Goal: Check status

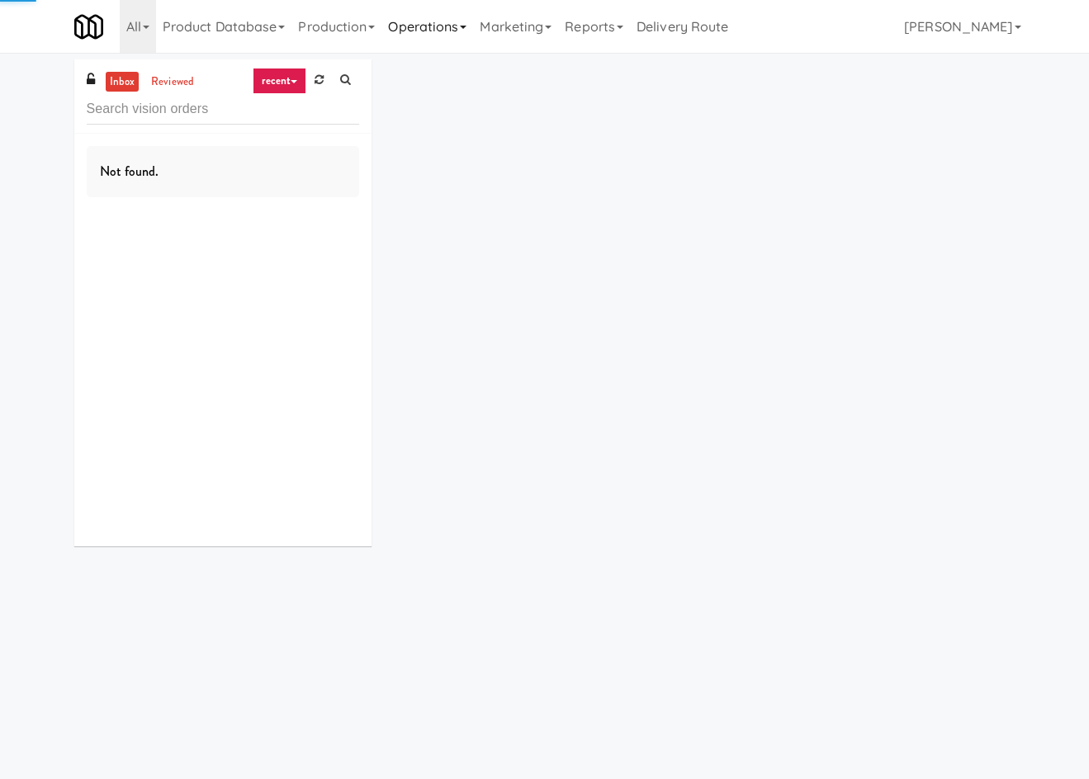
click at [431, 17] on link "Operations" at bounding box center [427, 26] width 92 height 53
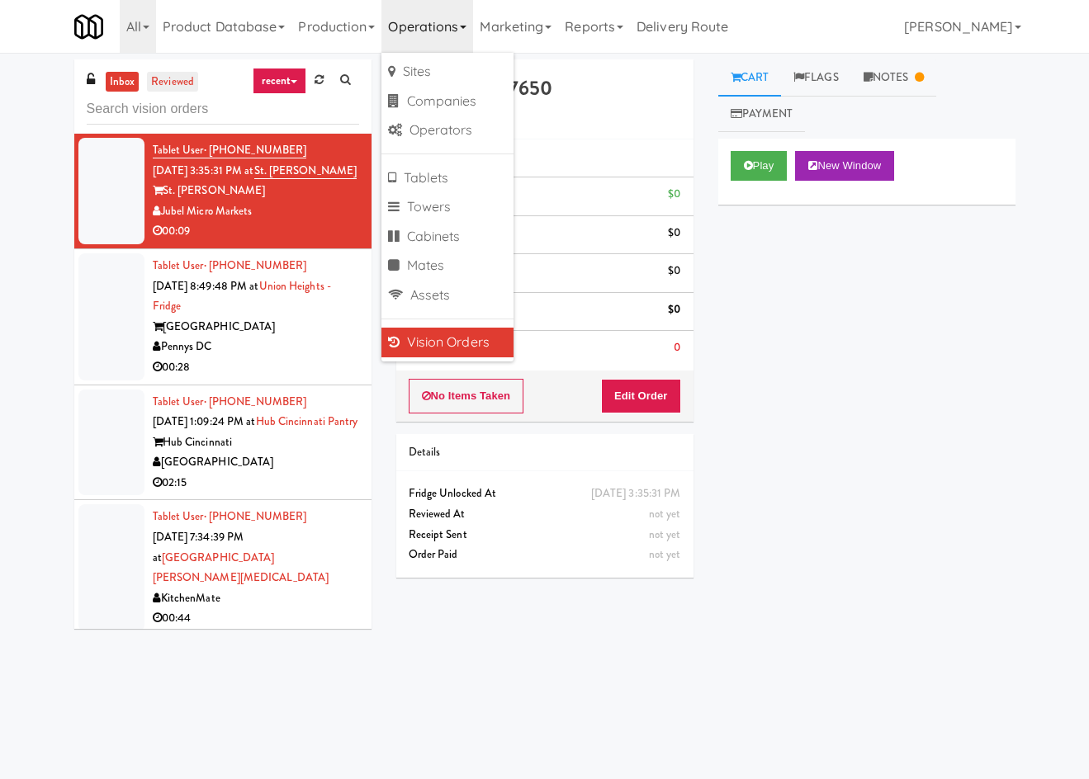
click at [166, 86] on link "reviewed" at bounding box center [172, 82] width 51 height 21
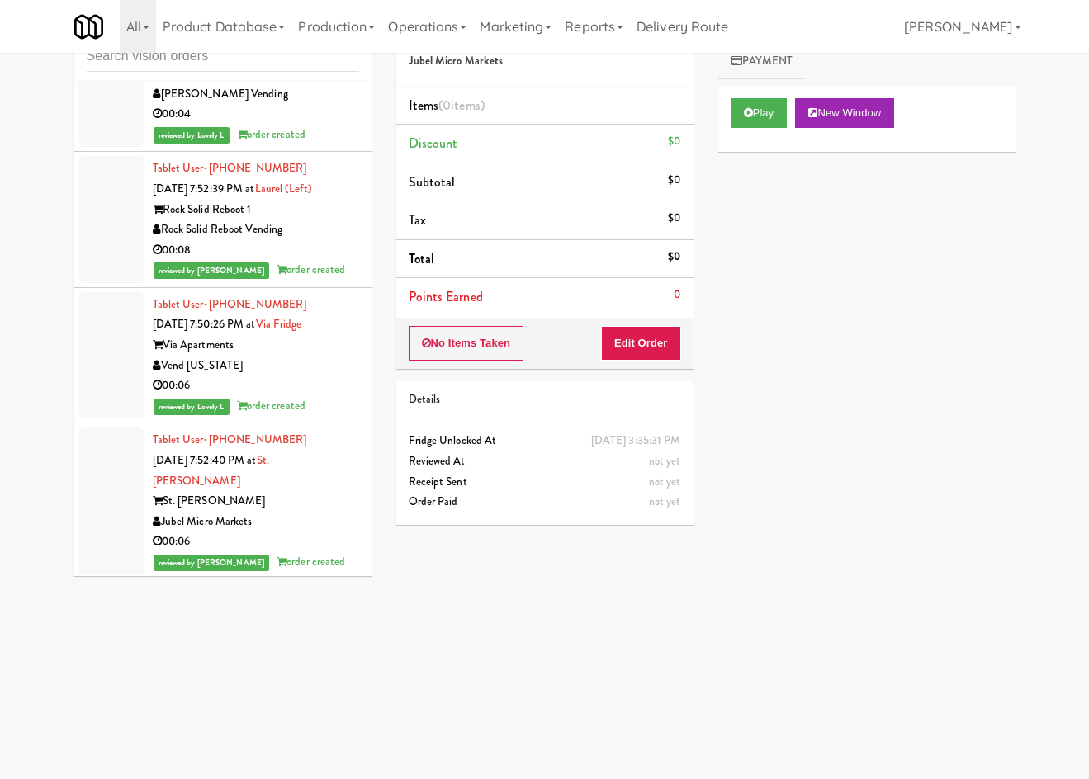
scroll to position [5009, 0]
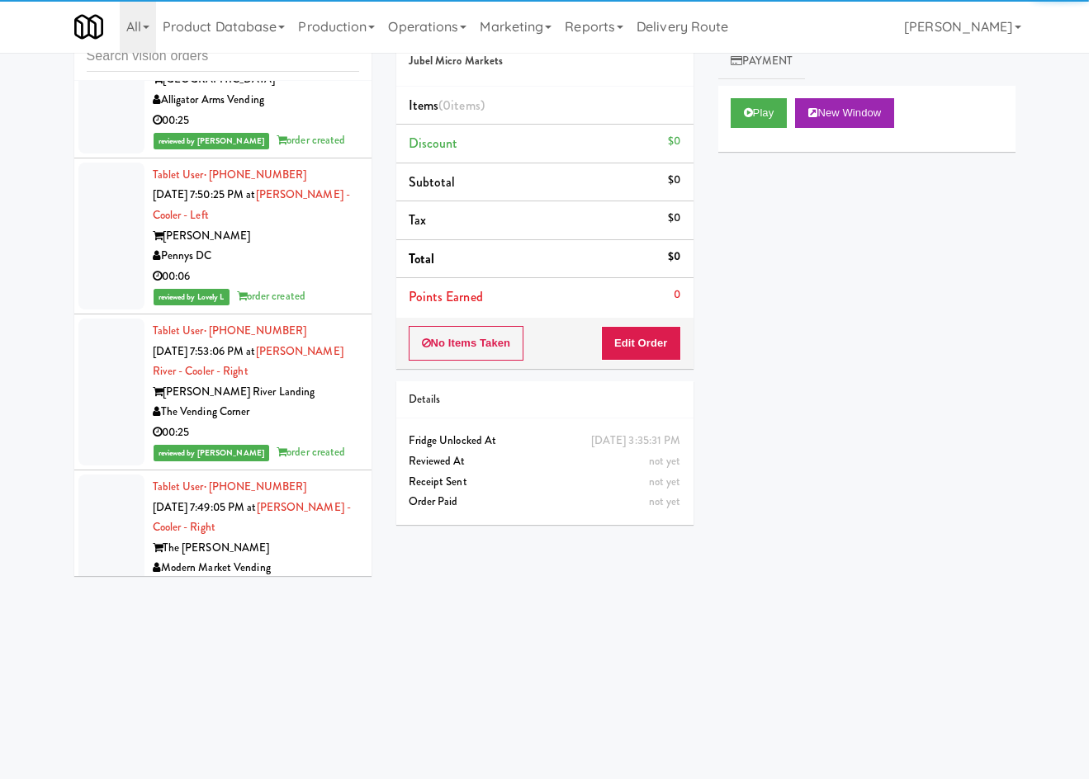
click at [320, 463] on div "Tablet User · (508) 848-8926 Sep 21, 2025 7:53:06 PM at Charles River - Cooler …" at bounding box center [256, 392] width 206 height 142
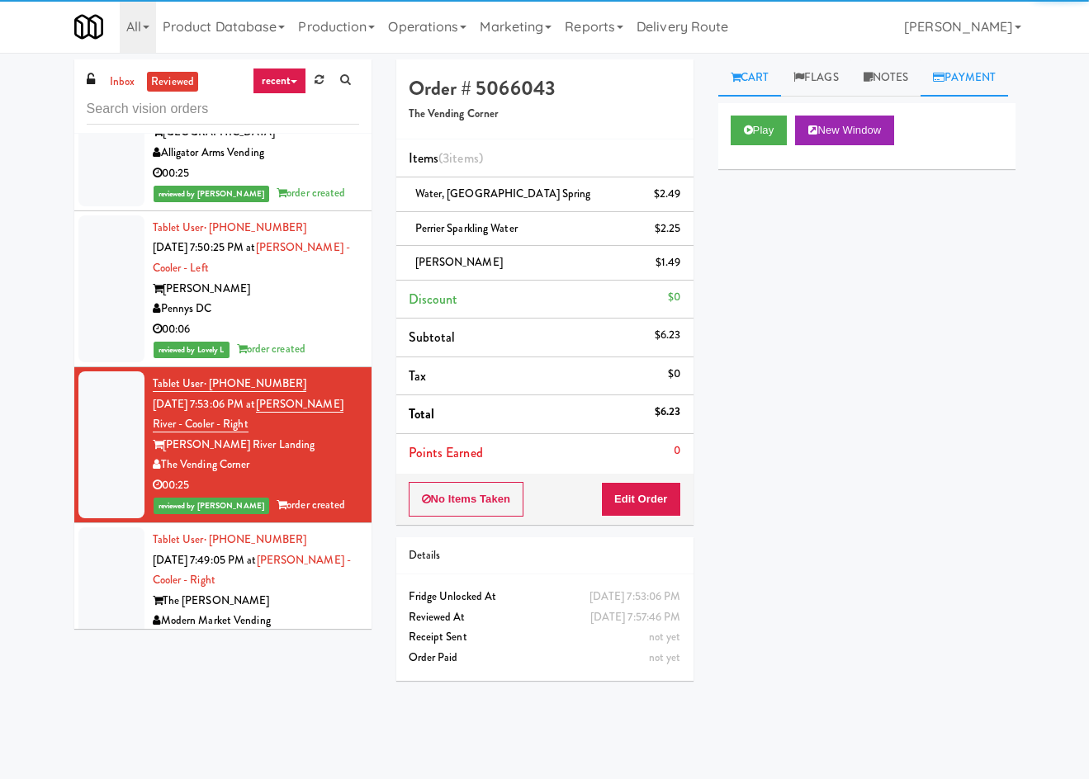
click at [921, 97] on link "Payment" at bounding box center [965, 77] width 88 height 37
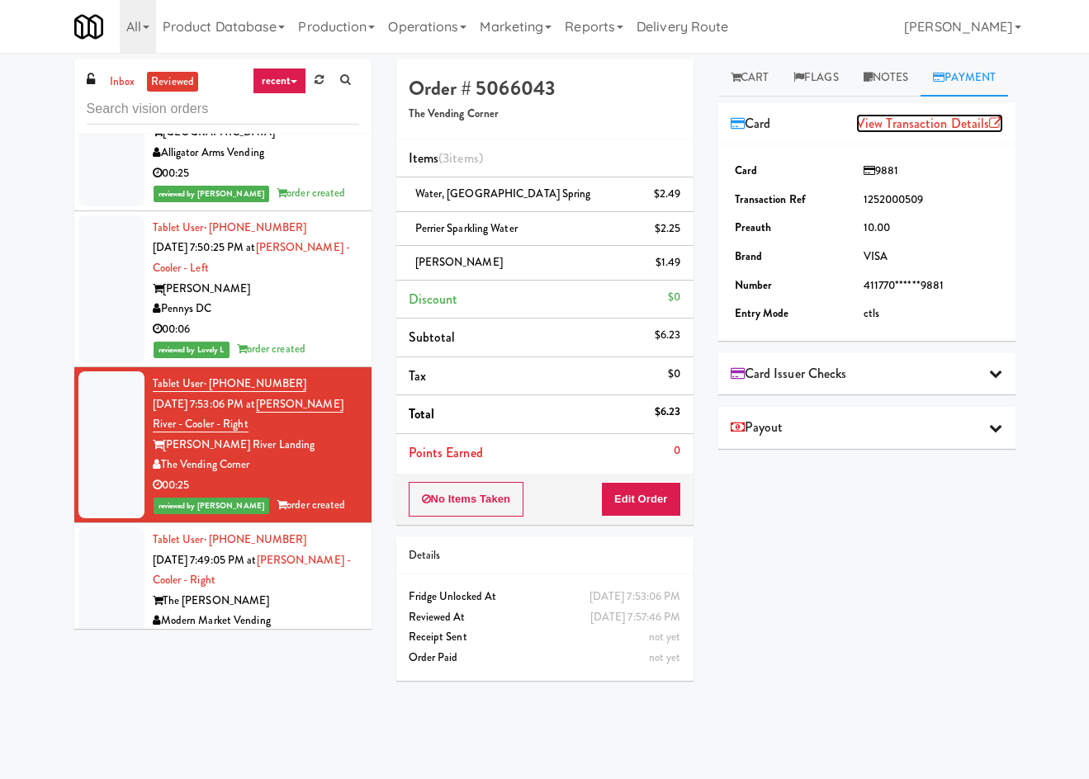
click at [875, 133] on link "View Transaction Details" at bounding box center [929, 123] width 147 height 19
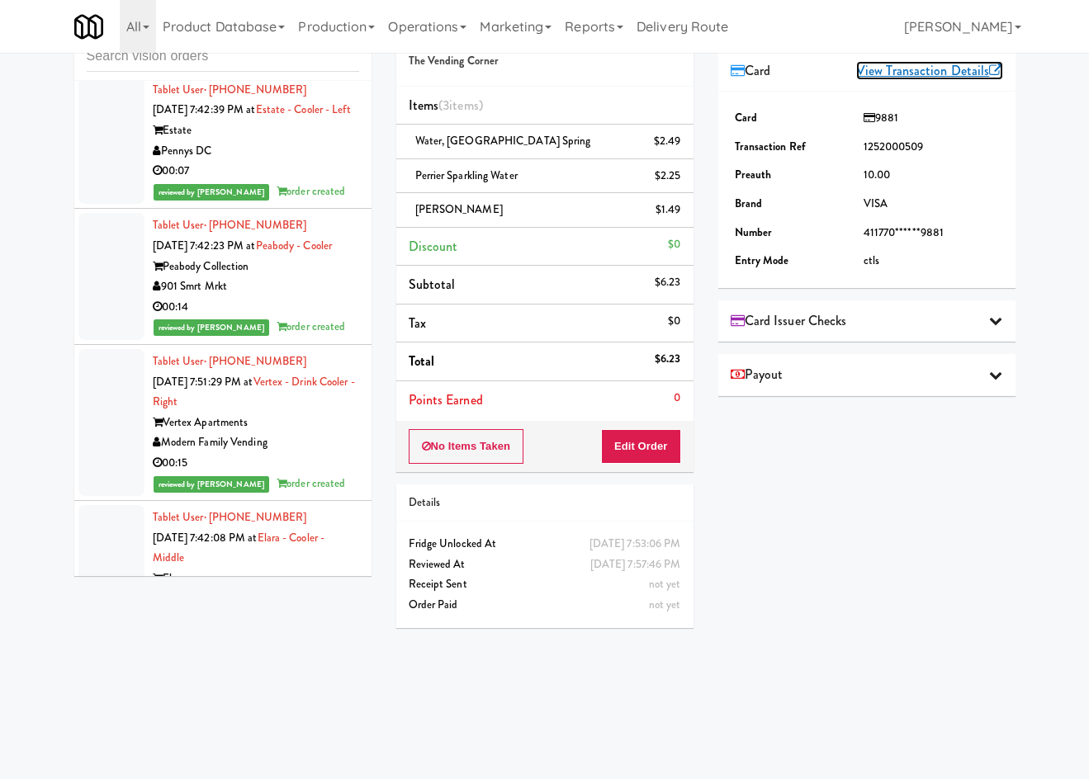
scroll to position [9054, 0]
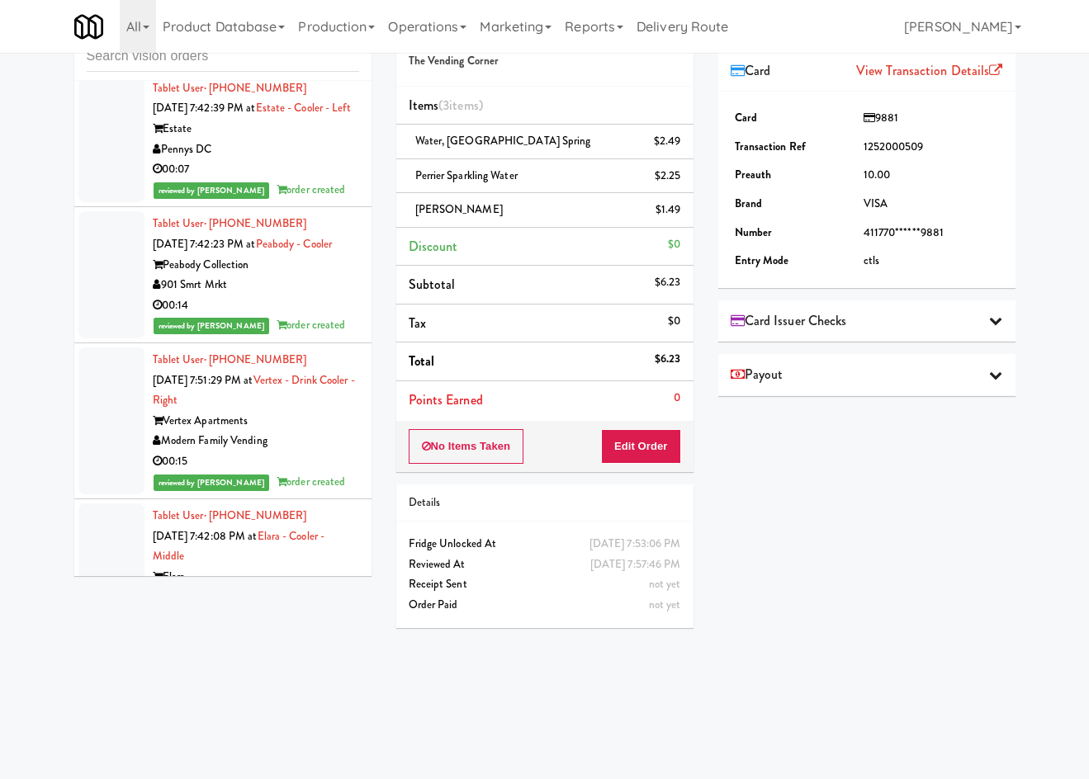
drag, startPoint x: 277, startPoint y: 489, endPoint x: 762, endPoint y: 211, distance: 559.5
click at [278, 296] on div "901 Smrt Mrkt" at bounding box center [256, 285] width 206 height 21
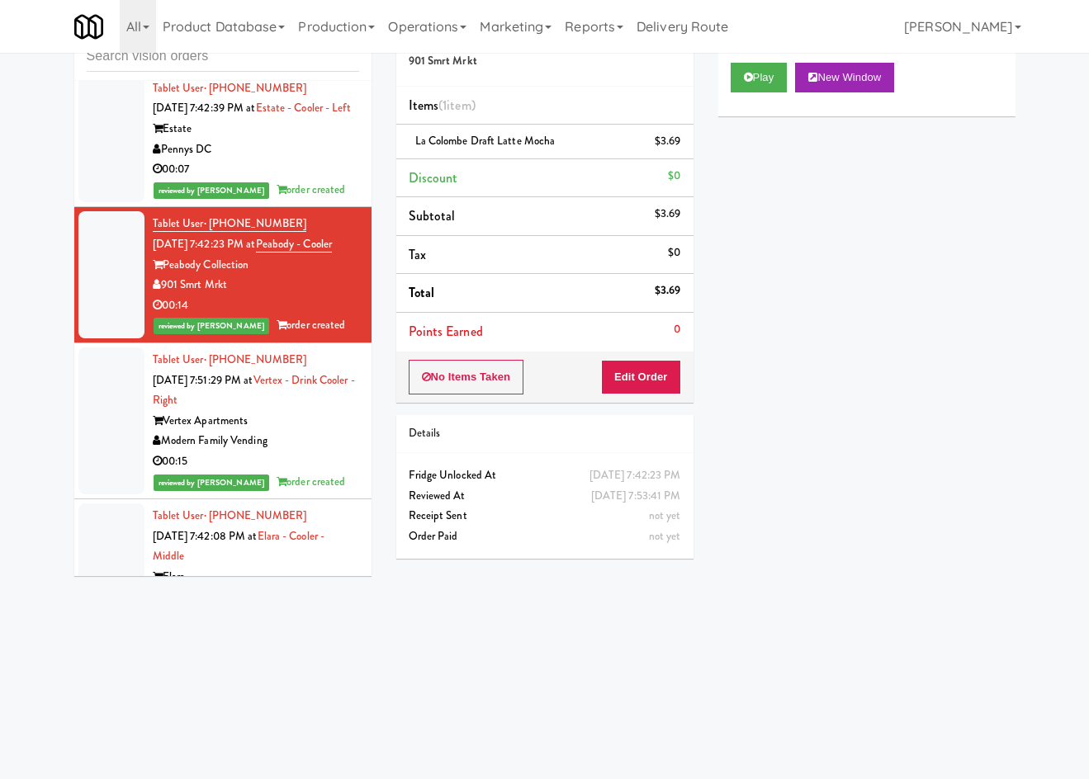
drag, startPoint x: 774, startPoint y: 67, endPoint x: 768, endPoint y: 101, distance: 34.3
click at [921, 44] on link "Payment" at bounding box center [965, 25] width 88 height 37
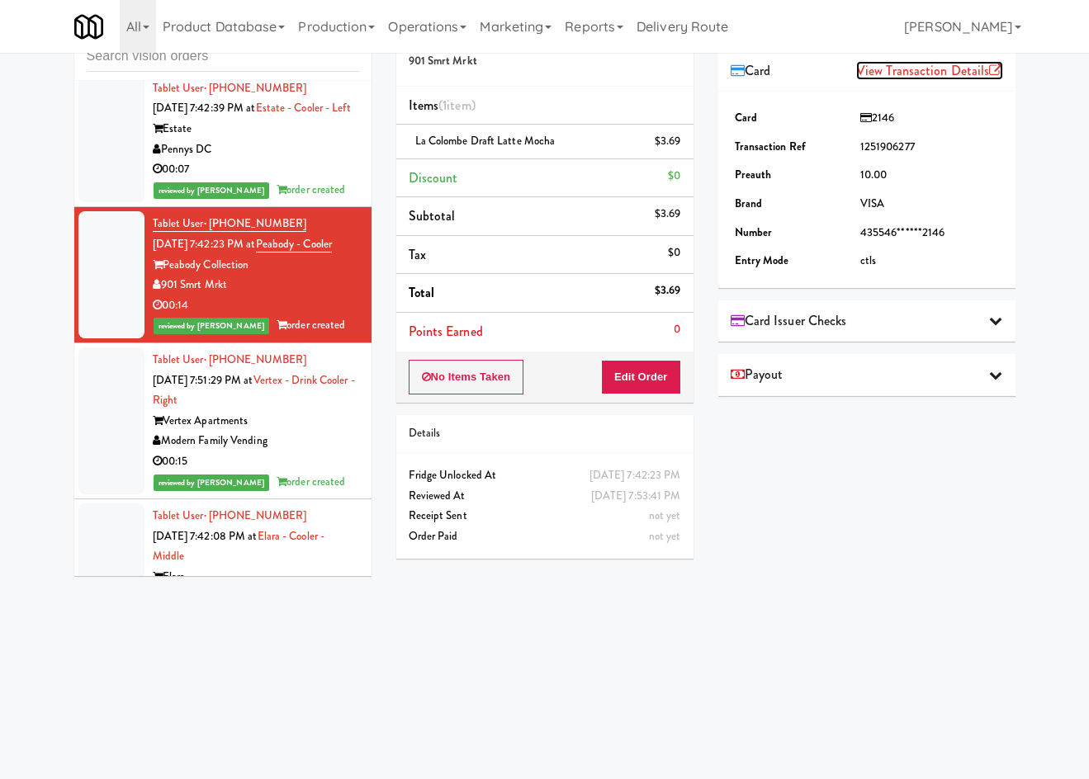
click at [907, 80] on link "View Transaction Details" at bounding box center [929, 70] width 147 height 19
drag, startPoint x: 933, startPoint y: 361, endPoint x: 936, endPoint y: 373, distance: 12.8
click at [932, 334] on div "Card Issuer Checks" at bounding box center [867, 321] width 272 height 25
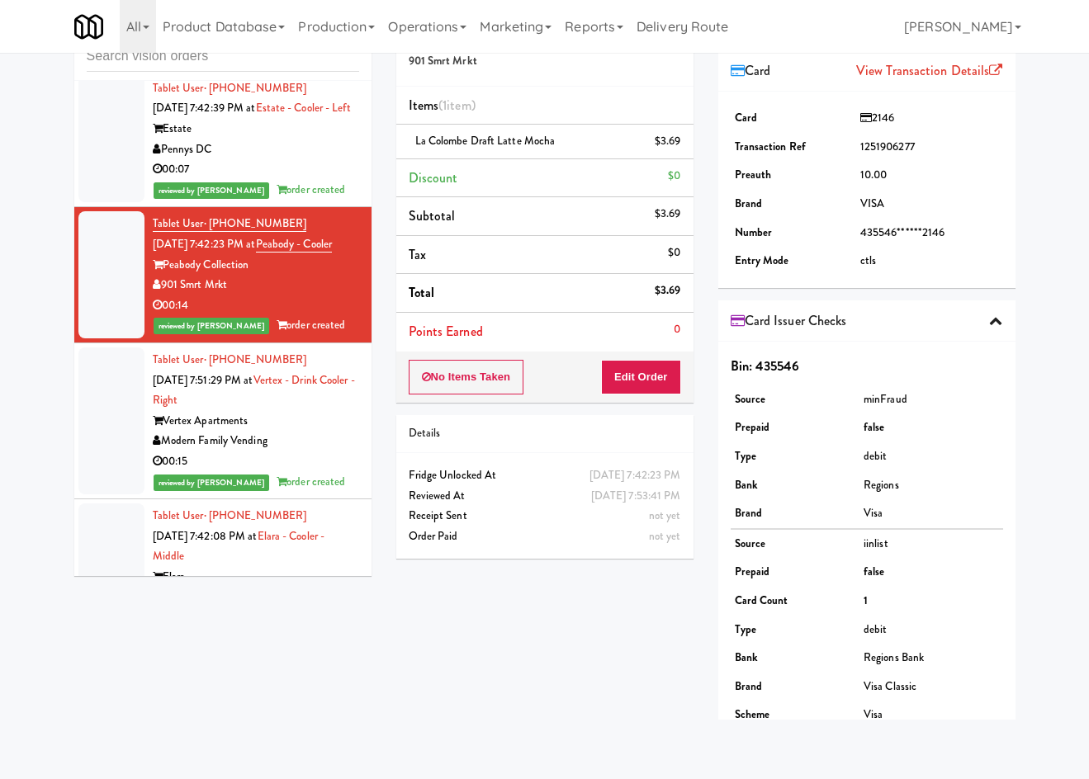
scroll to position [125, 0]
